Goal: Information Seeking & Learning: Learn about a topic

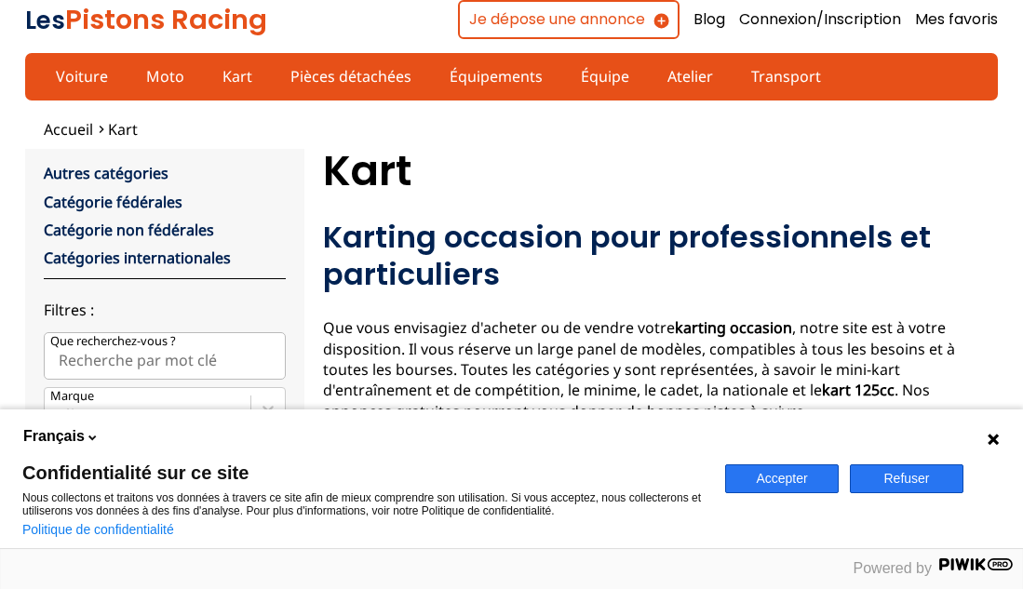
click at [912, 472] on button "Refuser" at bounding box center [906, 478] width 114 height 29
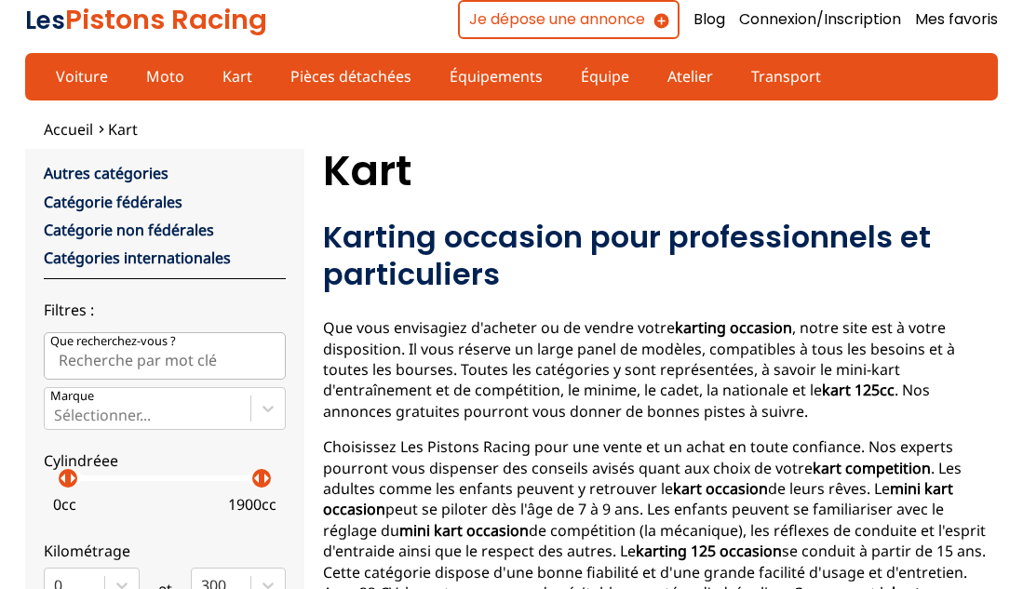
scroll to position [515, 0]
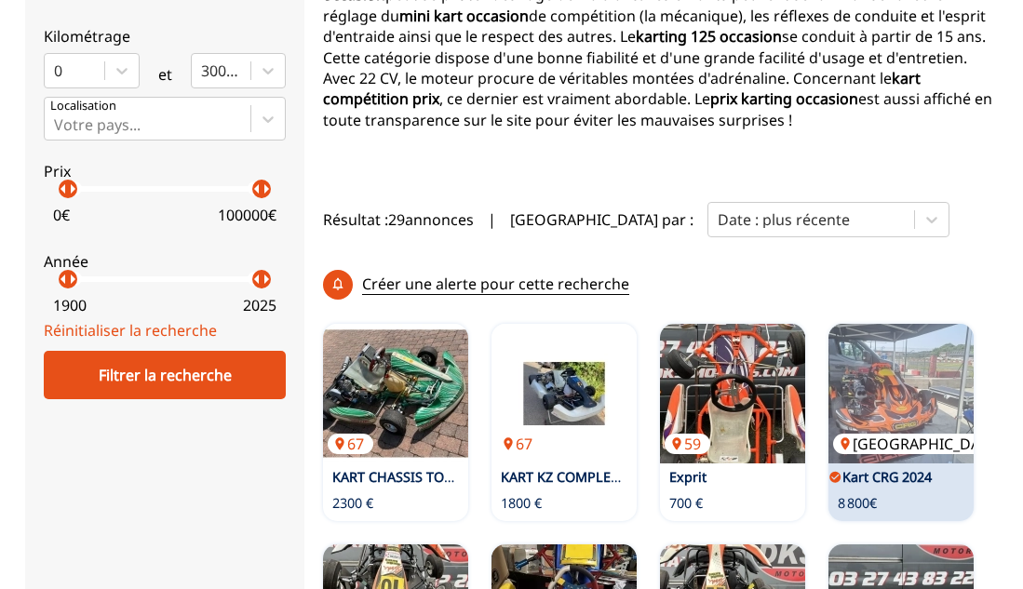
click at [881, 377] on img at bounding box center [900, 394] width 145 height 140
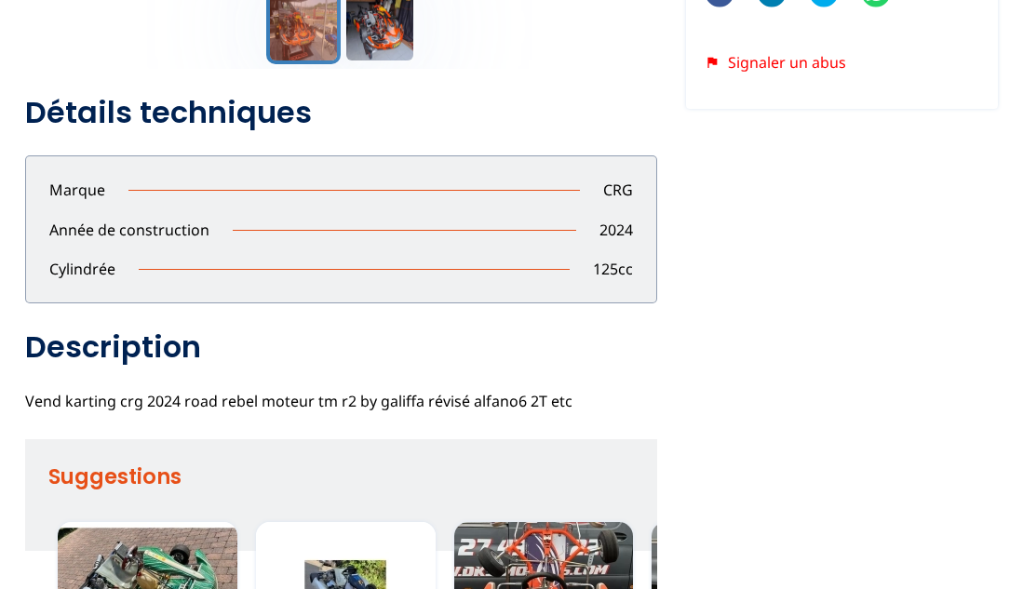
scroll to position [1029, 0]
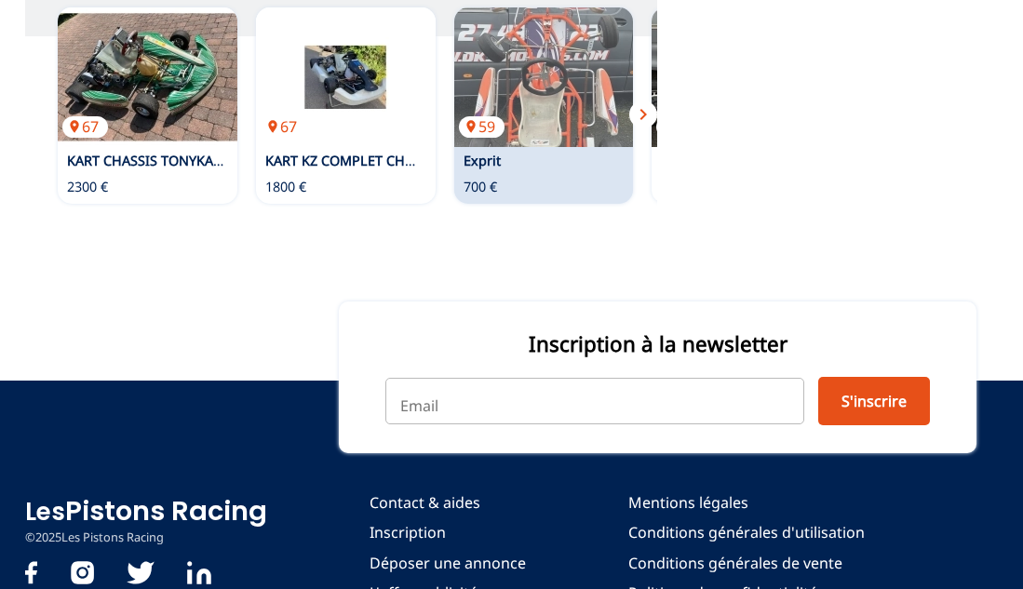
click at [505, 170] on p "Exprit" at bounding box center [542, 161] width 177 height 19
click at [475, 133] on p "59" at bounding box center [482, 126] width 46 height 20
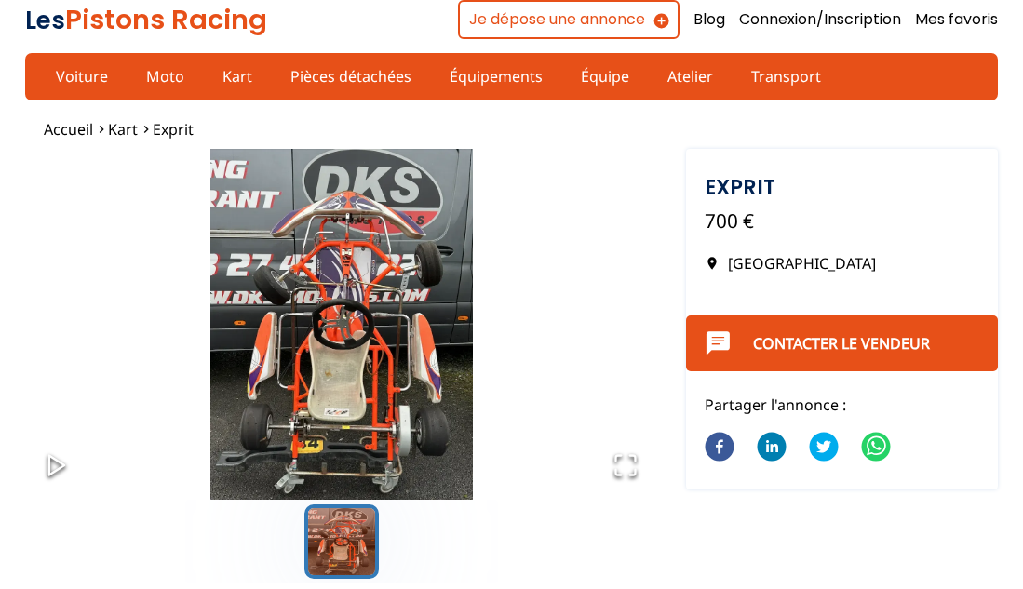
click at [728, 193] on h1 "Exprit" at bounding box center [841, 187] width 274 height 20
click at [365, 292] on img "Go to Slide 1" at bounding box center [341, 324] width 632 height 351
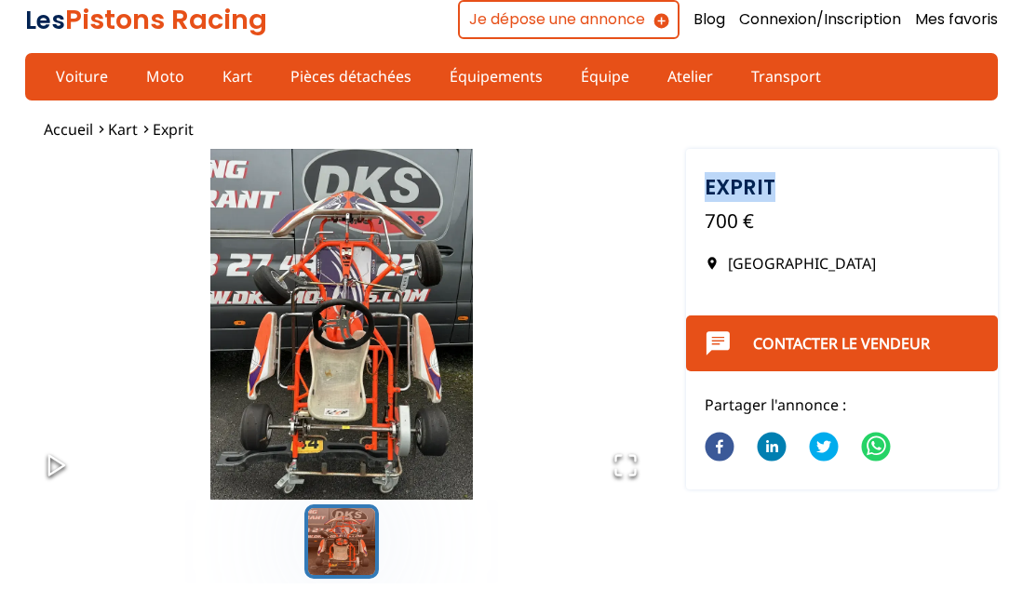
click at [365, 292] on img "Go to Slide 1" at bounding box center [341, 324] width 632 height 351
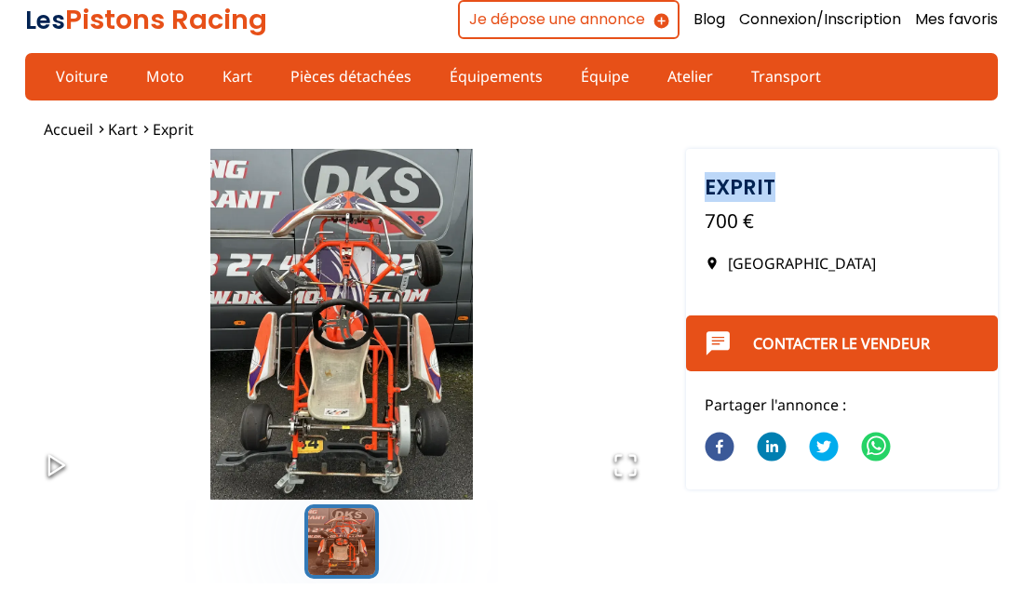
click at [365, 292] on img "Go to Slide 1" at bounding box center [341, 324] width 632 height 351
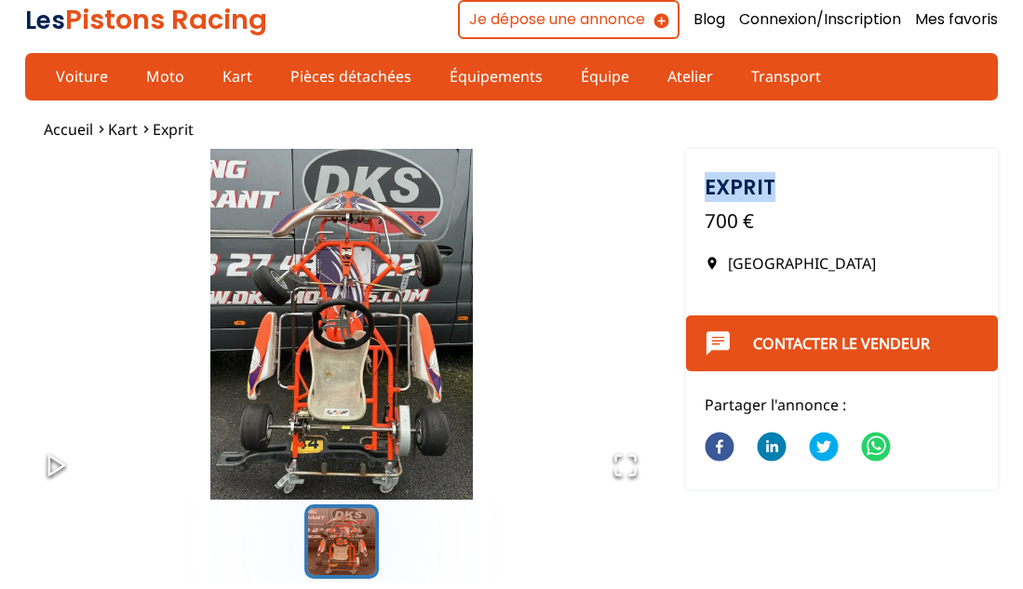
click at [365, 292] on img "Go to Slide 1" at bounding box center [341, 324] width 632 height 351
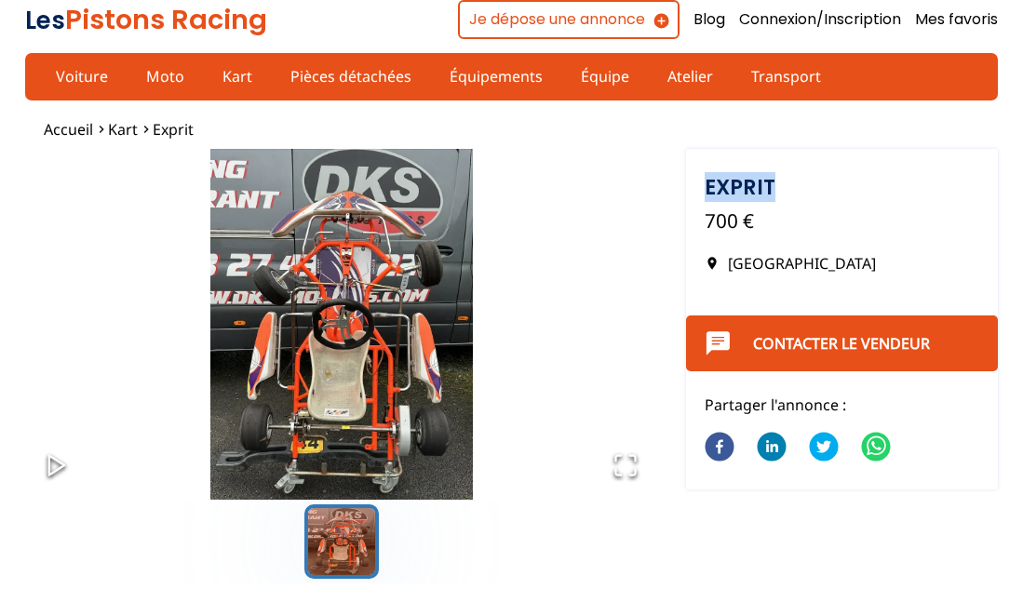
click at [365, 292] on img "Go to Slide 1" at bounding box center [341, 324] width 632 height 351
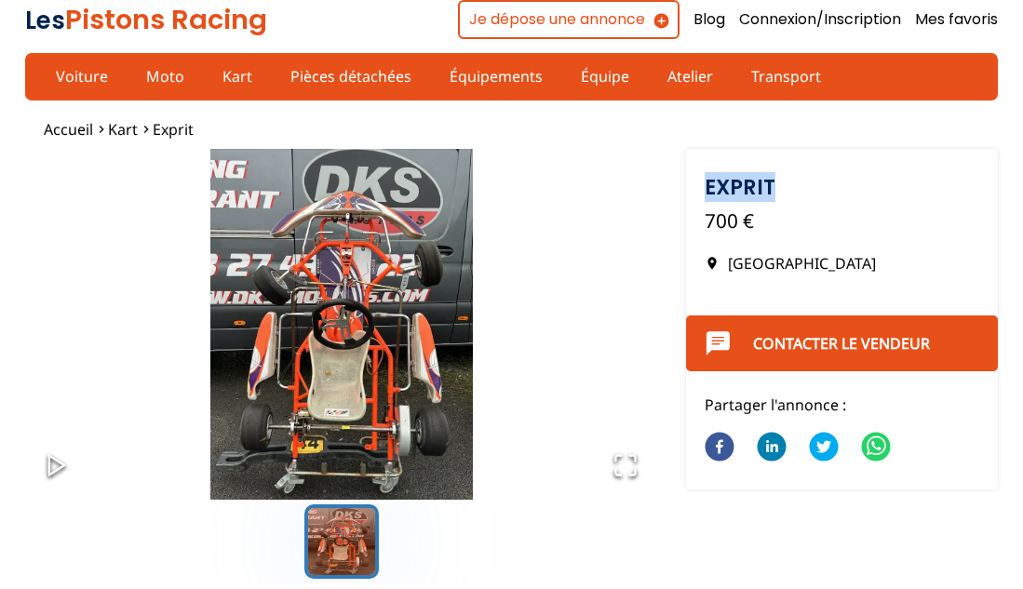
click at [391, 369] on img "Go to Slide 1" at bounding box center [341, 324] width 632 height 351
drag, startPoint x: 378, startPoint y: 274, endPoint x: 530, endPoint y: 374, distance: 182.2
click at [530, 374] on img "Go to Slide 1" at bounding box center [341, 324] width 632 height 351
click at [624, 466] on icon "Open Fullscreen" at bounding box center [625, 465] width 26 height 26
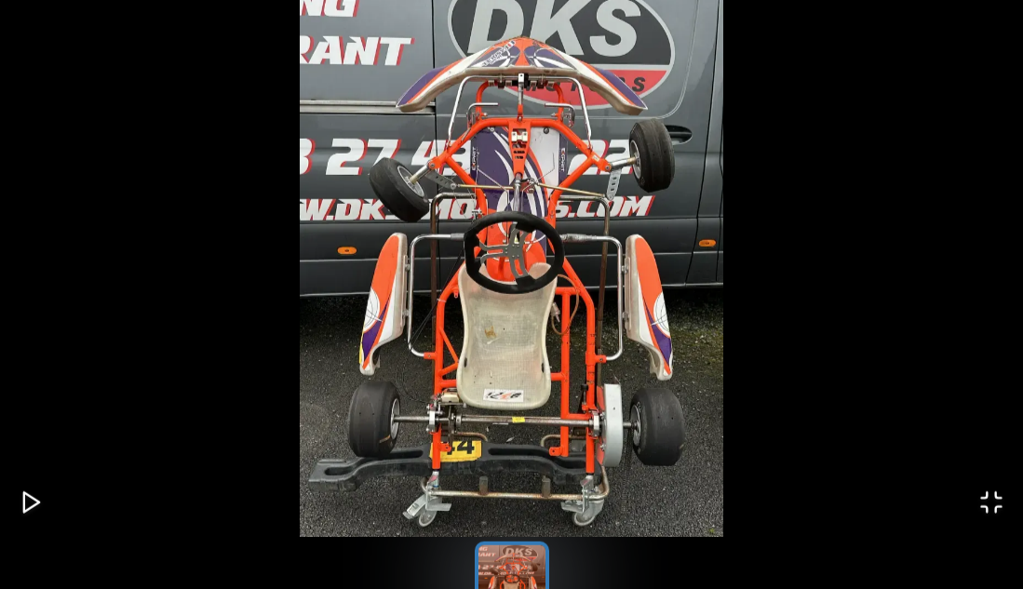
click at [547, 184] on img "Go to Slide 1" at bounding box center [511, 252] width 1023 height 568
click at [700, 18] on img "Go to Slide 1" at bounding box center [511, 252] width 1023 height 568
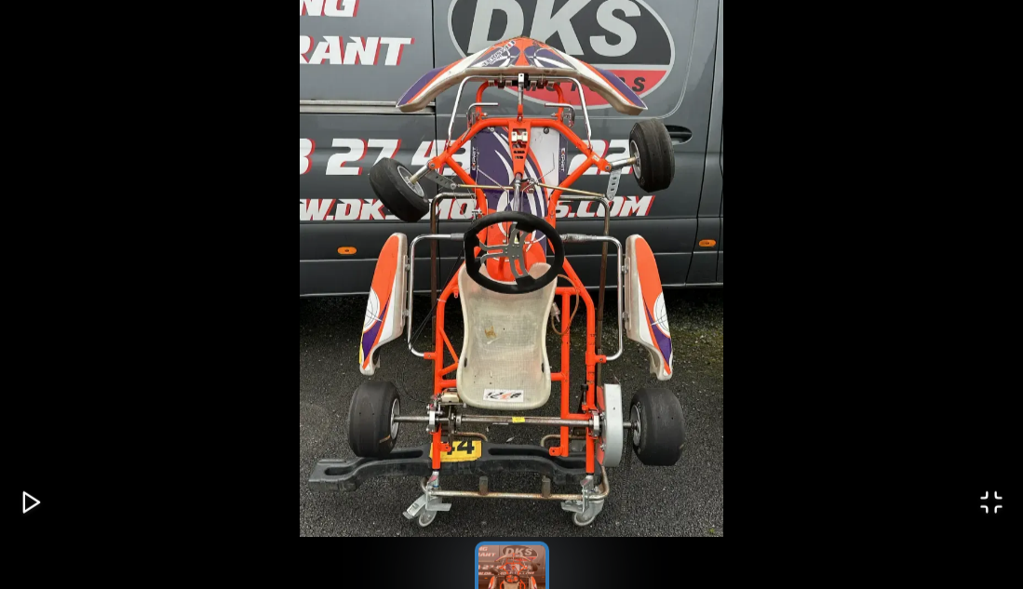
click at [700, 18] on img "Go to Slide 1" at bounding box center [511, 252] width 1023 height 568
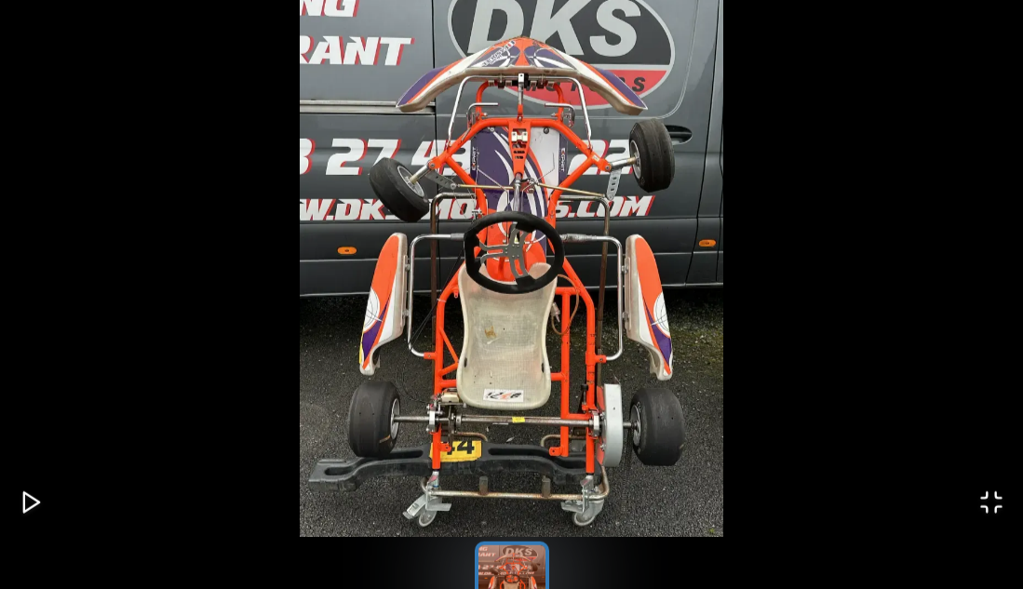
scroll to position [455, 0]
click at [574, 299] on img "Go to Slide 1" at bounding box center [511, 252] width 1023 height 568
